Goal: Task Accomplishment & Management: Manage account settings

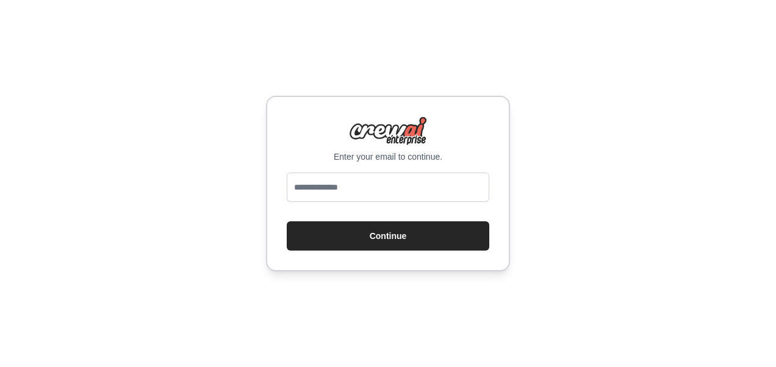
type input "**********"
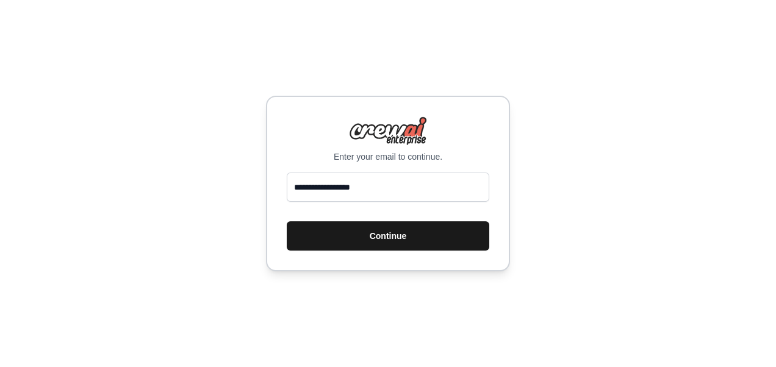
click at [378, 241] on button "Continue" at bounding box center [388, 235] width 202 height 29
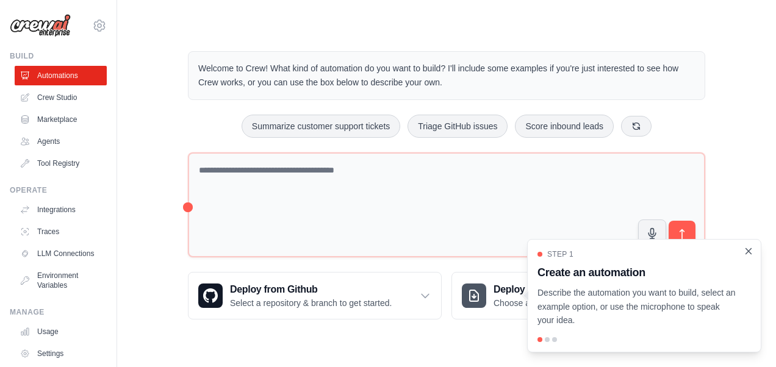
click at [748, 252] on icon "Close walkthrough" at bounding box center [748, 250] width 5 height 5
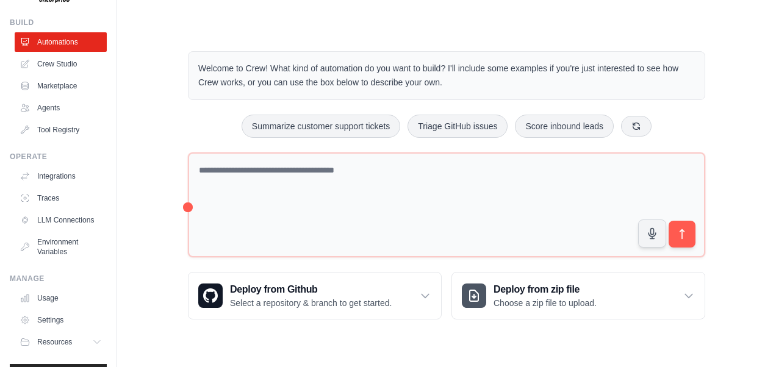
scroll to position [36, 0]
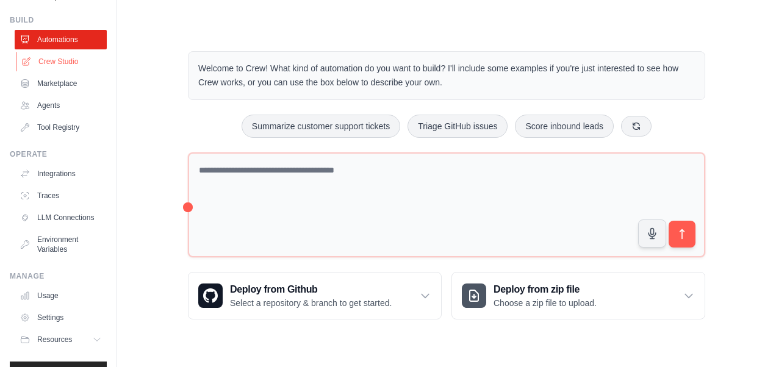
click at [55, 57] on link "Crew Studio" at bounding box center [62, 62] width 92 height 20
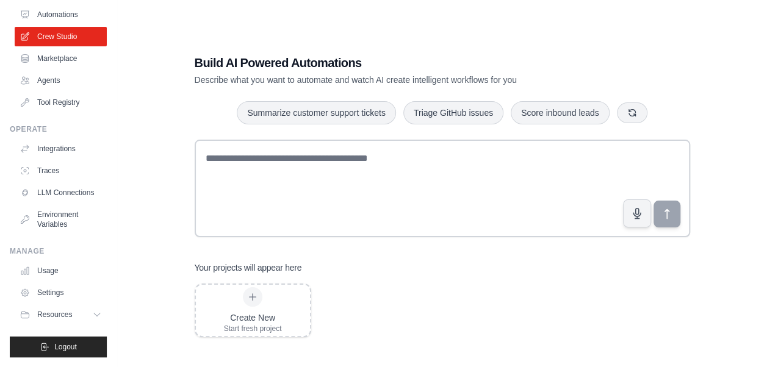
scroll to position [70, 0]
click at [55, 344] on span "Logout" at bounding box center [65, 347] width 23 height 10
